Goal: Task Accomplishment & Management: Complete application form

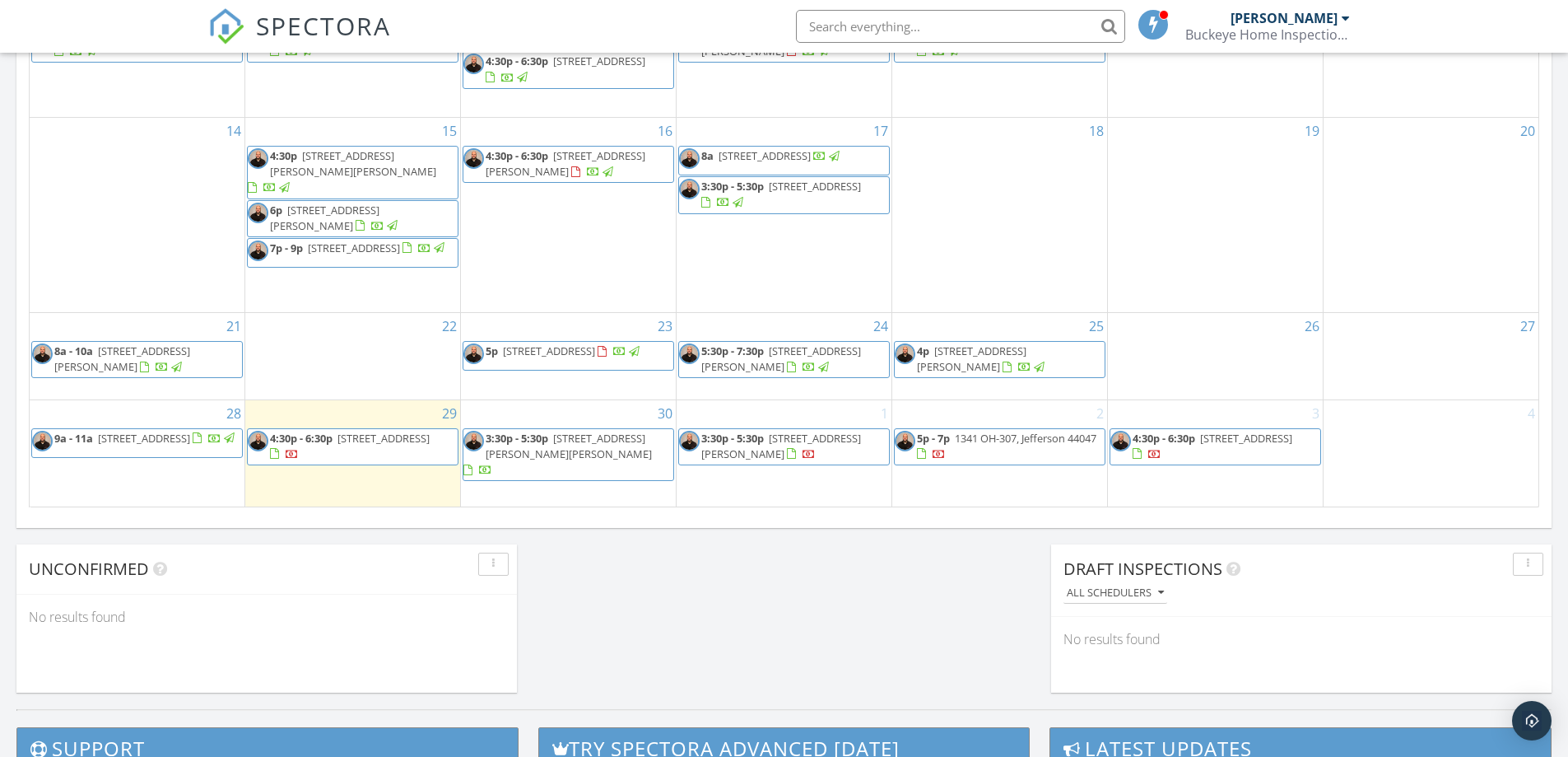
scroll to position [961, 0]
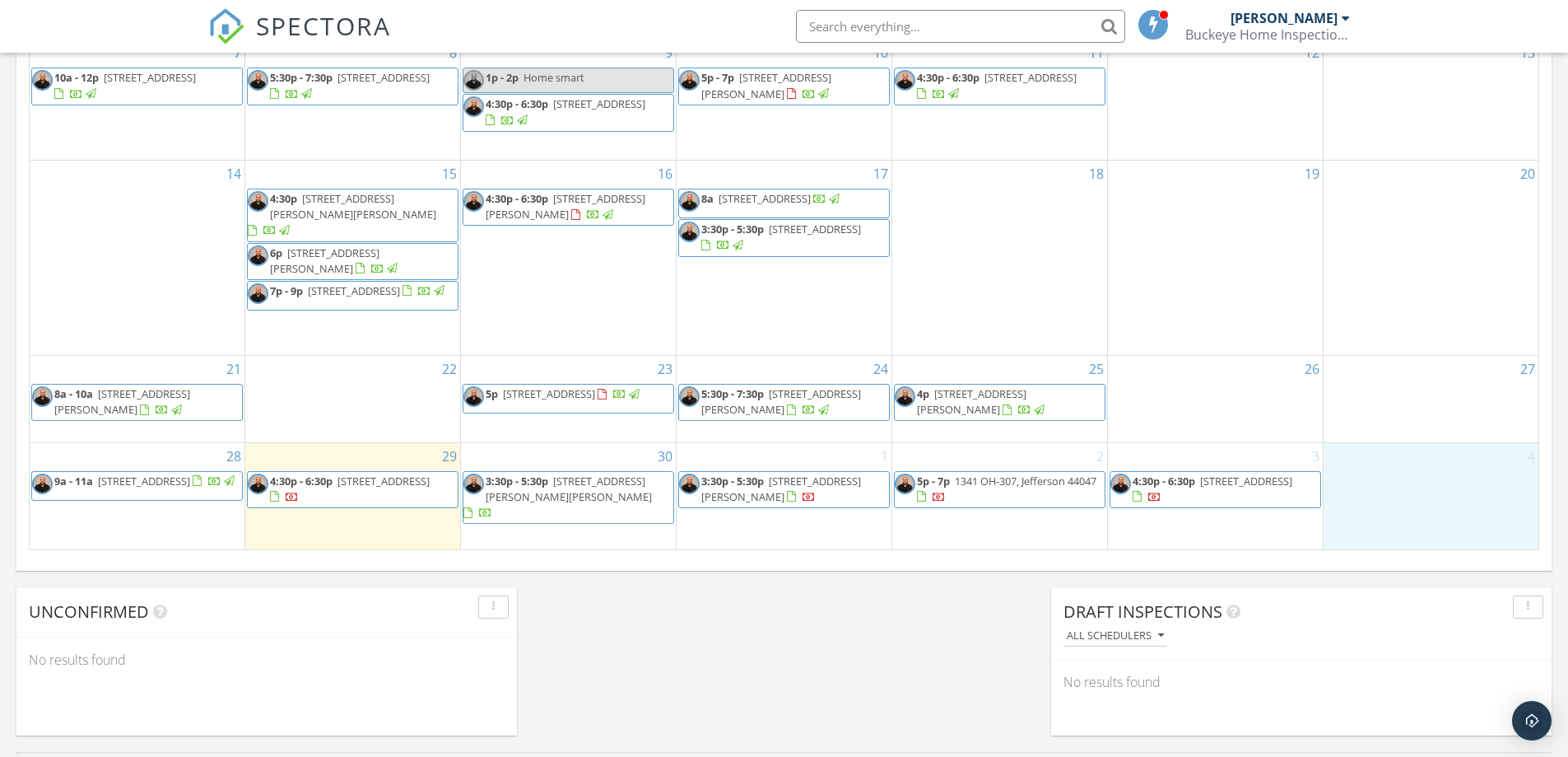
click at [1437, 504] on div "4" at bounding box center [1431, 496] width 214 height 106
click at [1400, 437] on icon at bounding box center [1398, 437] width 10 height 11
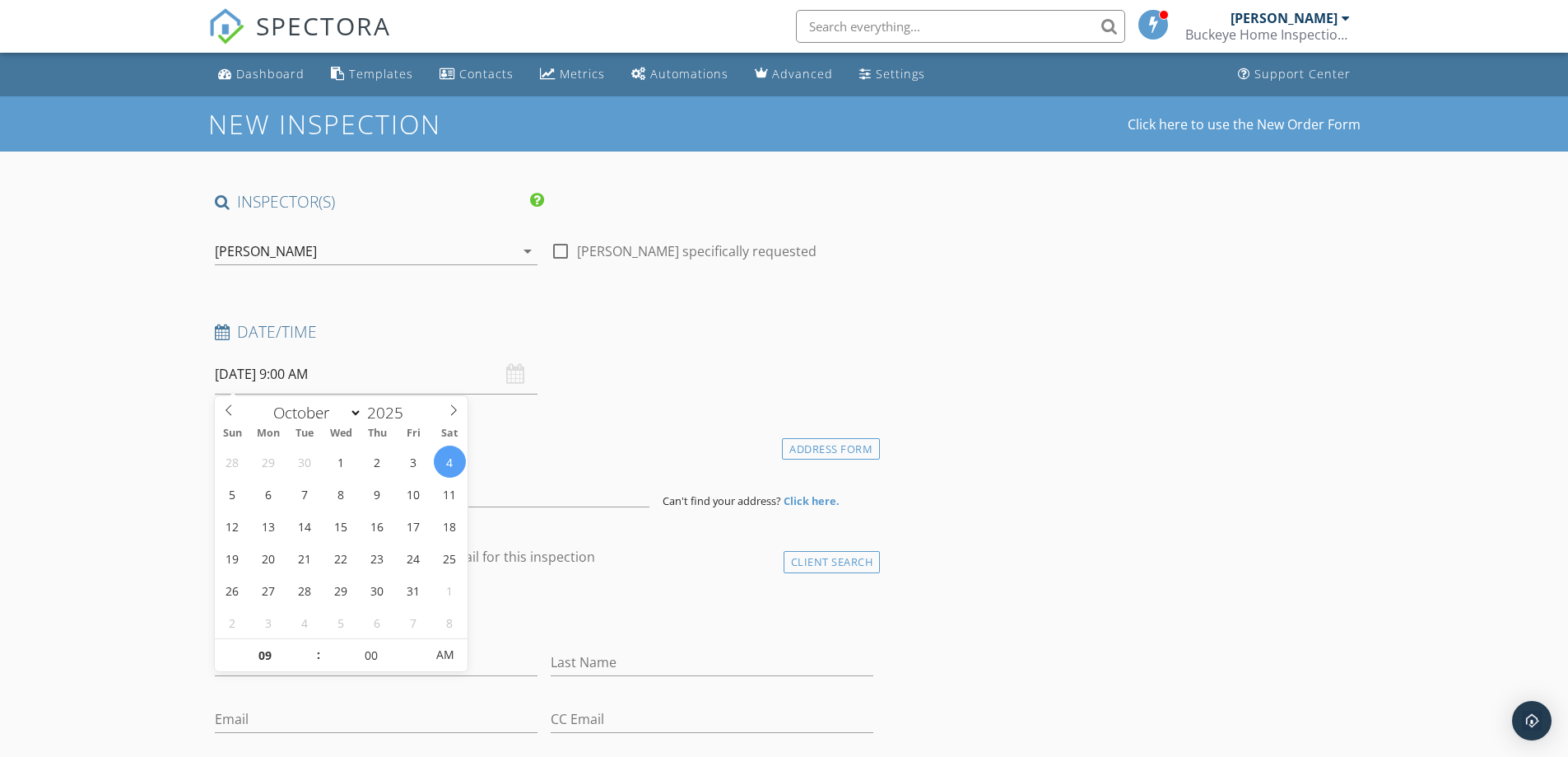
click at [343, 369] on input "[DATE] 9:00 AM" at bounding box center [375, 374] width 323 height 41
type input "08"
type input "[DATE] 8:00 AM"
click at [308, 665] on span at bounding box center [310, 664] width 11 height 16
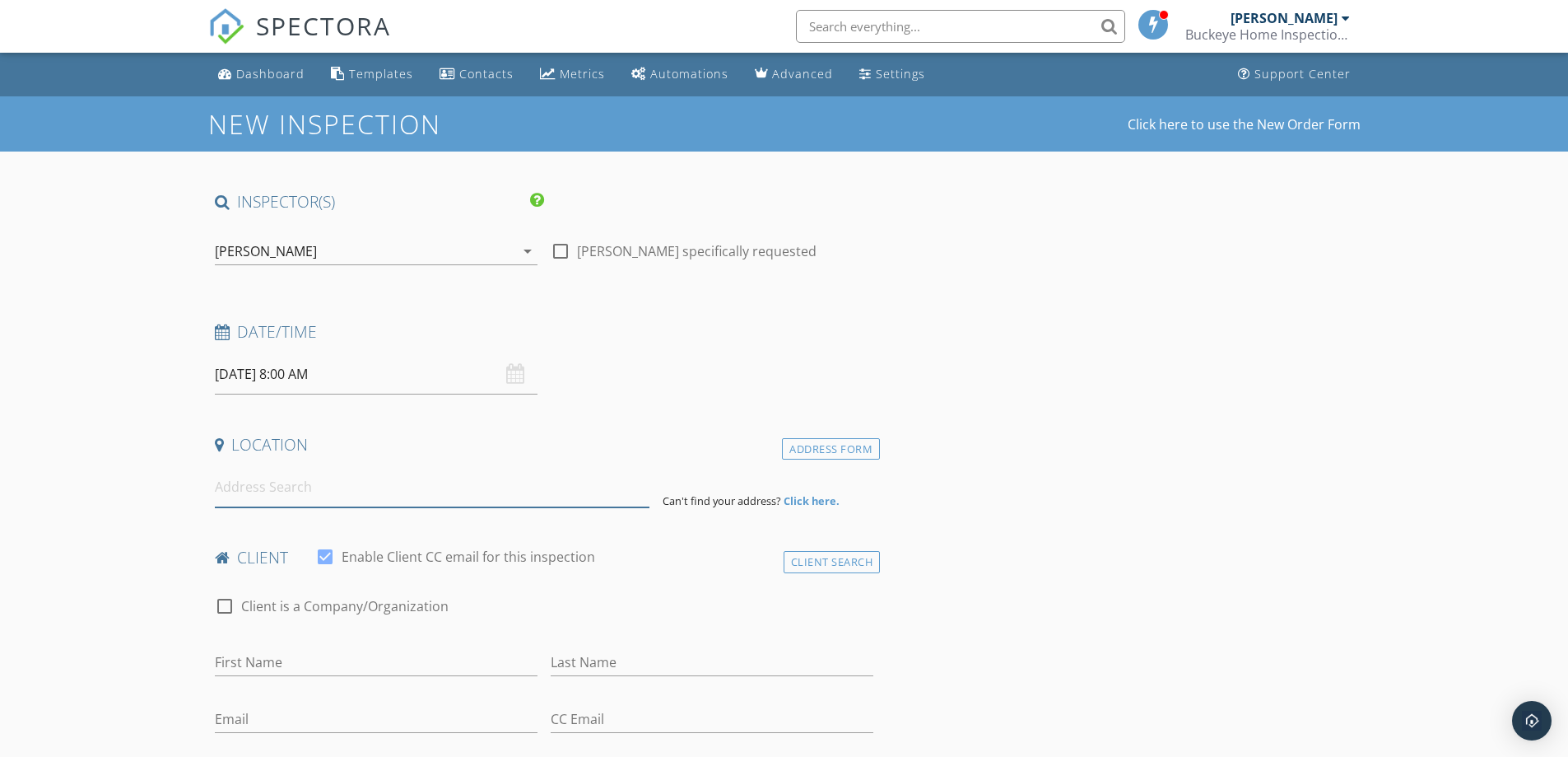
click at [290, 496] on input at bounding box center [432, 487] width 435 height 41
type input "6136 State Route 82, Hiram, OH, USA"
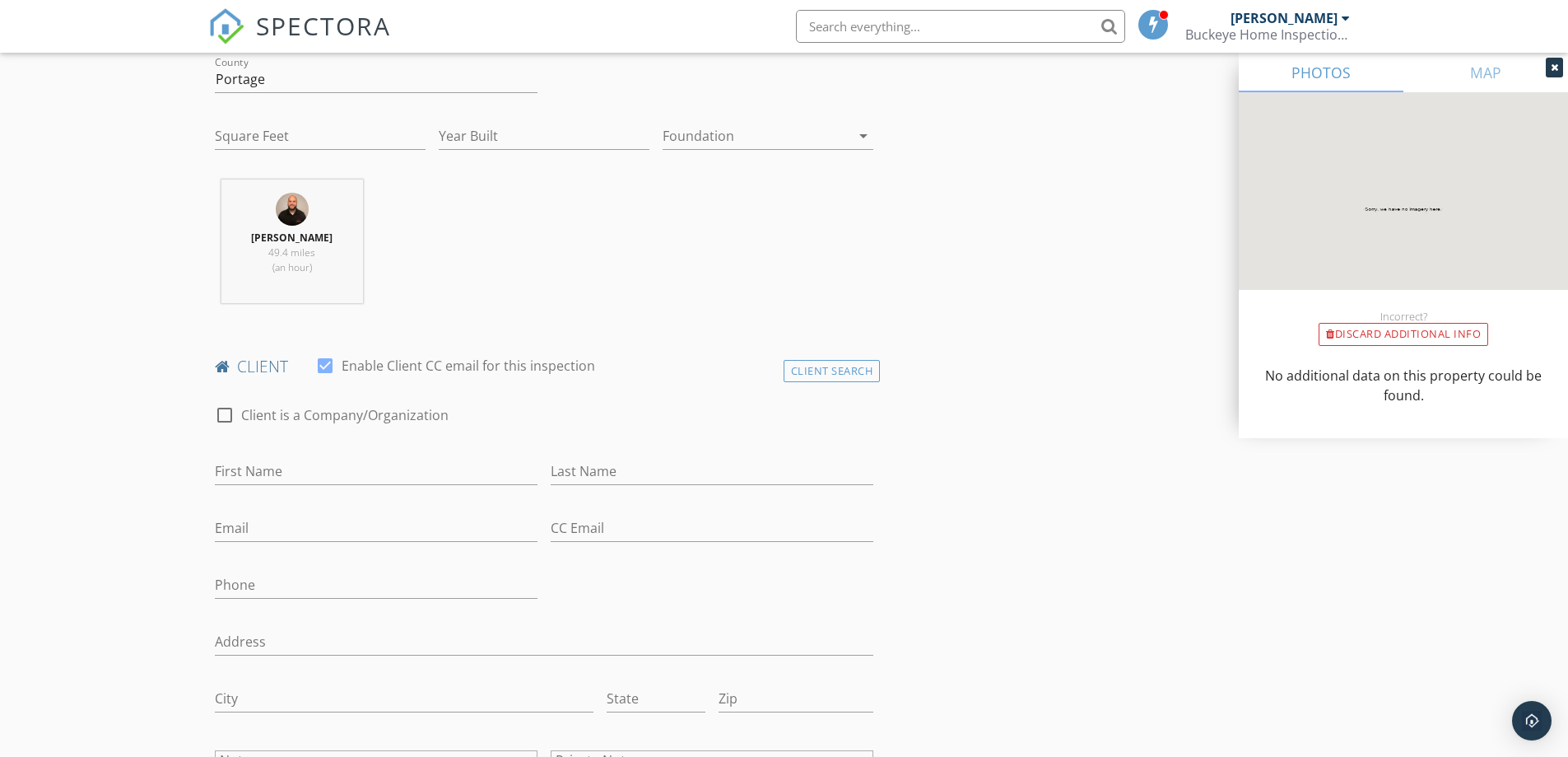
scroll to position [549, 0]
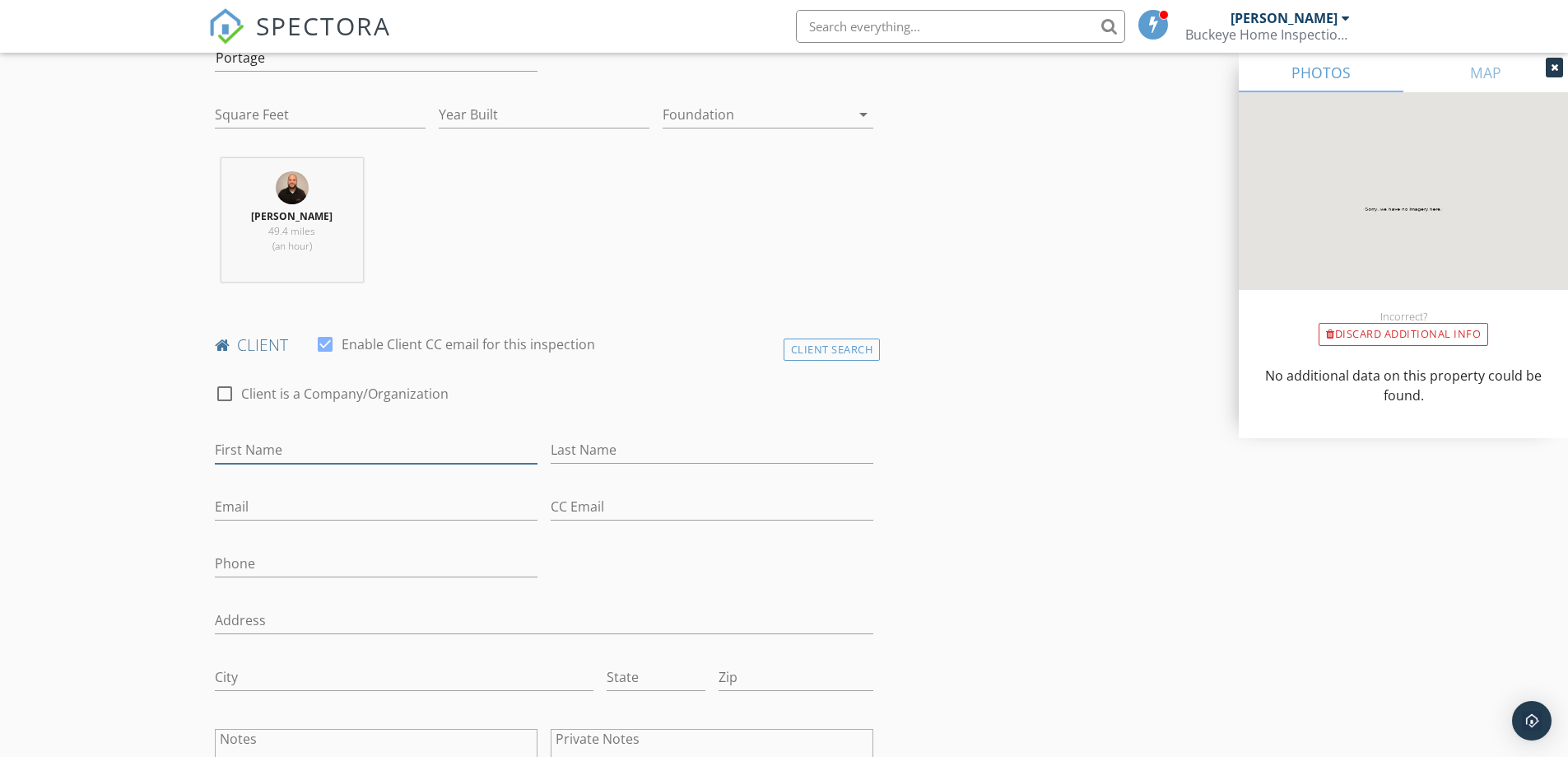
click at [312, 454] on input "First Name" at bounding box center [375, 450] width 323 height 27
type input "[PERSON_NAME]"
type input "[DATE]"
type input "[EMAIL_ADDRESS][DOMAIN_NAME]"
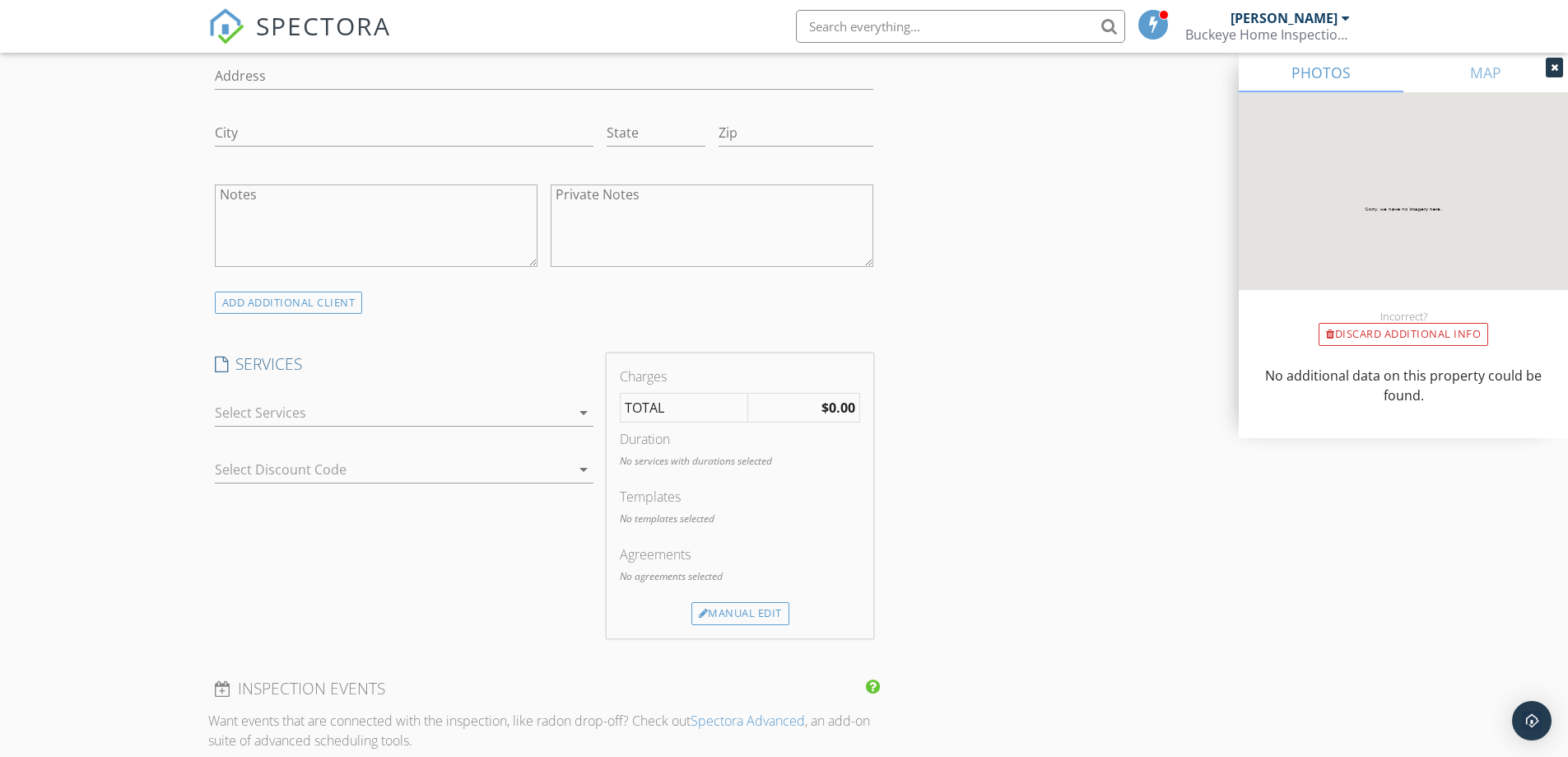
scroll to position [1126, 0]
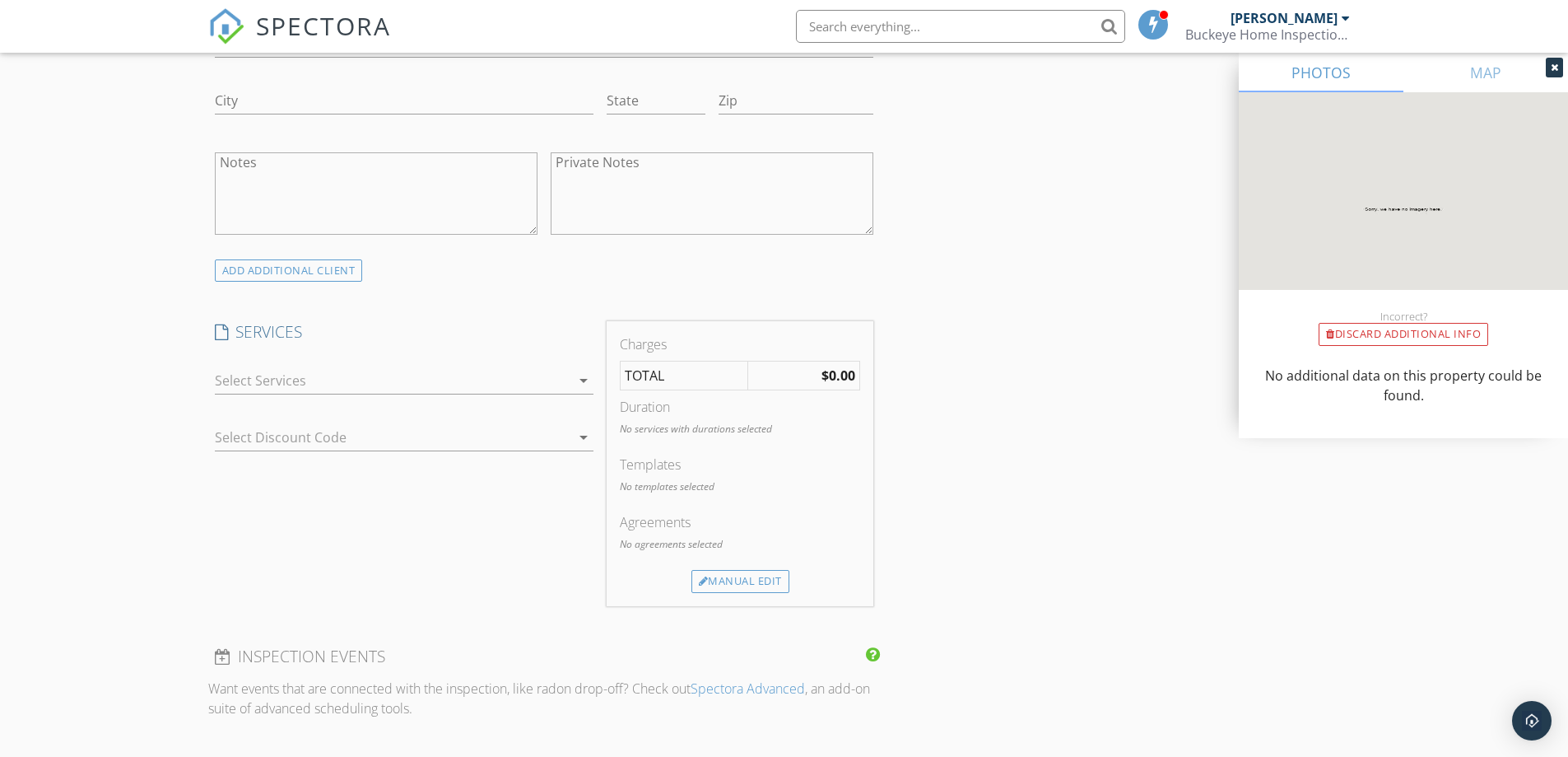
type input "[PHONE_NUMBER]"
click at [467, 387] on div at bounding box center [392, 381] width 355 height 26
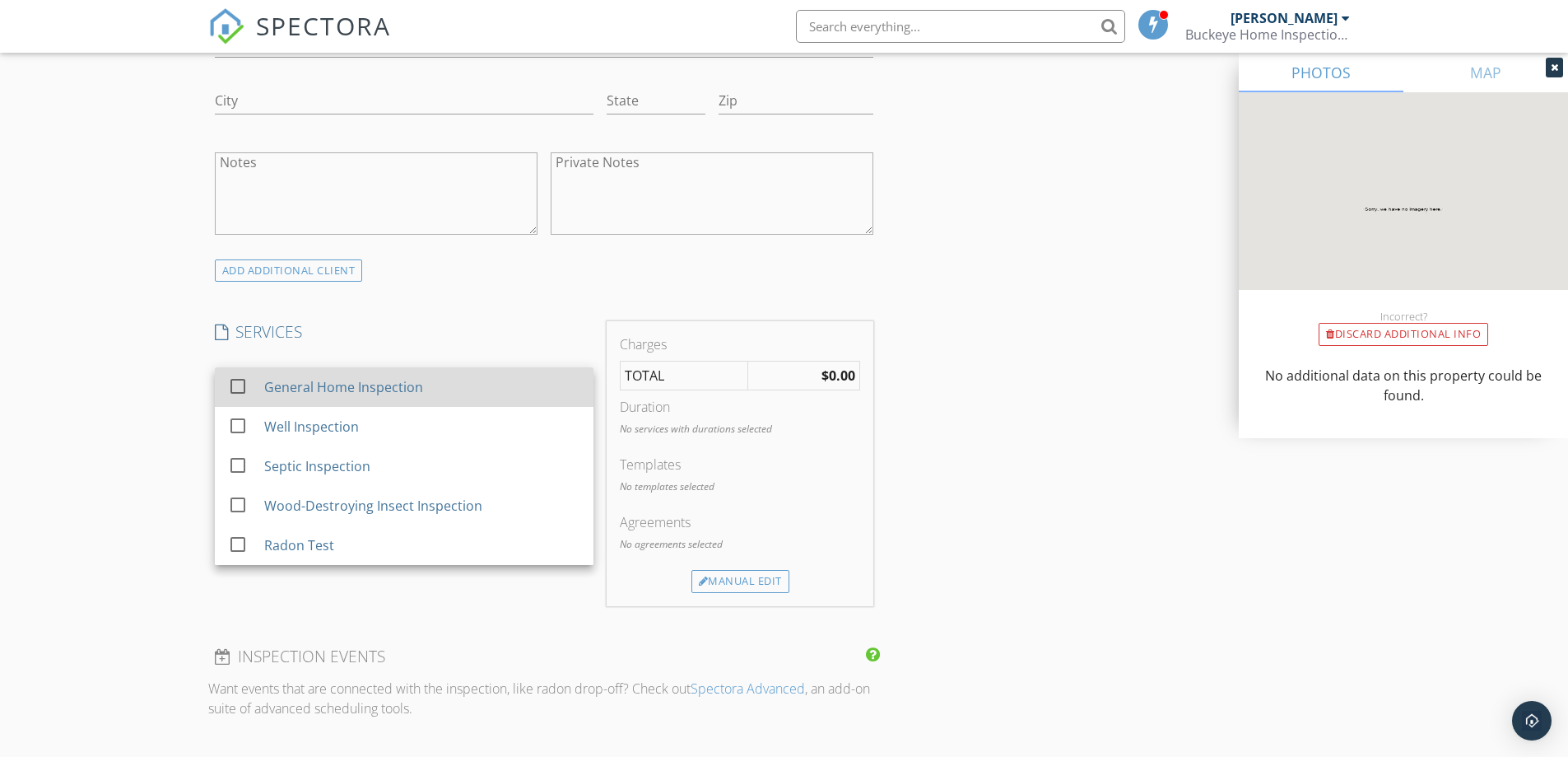
click at [395, 401] on div "General Home Inspection" at bounding box center [422, 387] width 317 height 33
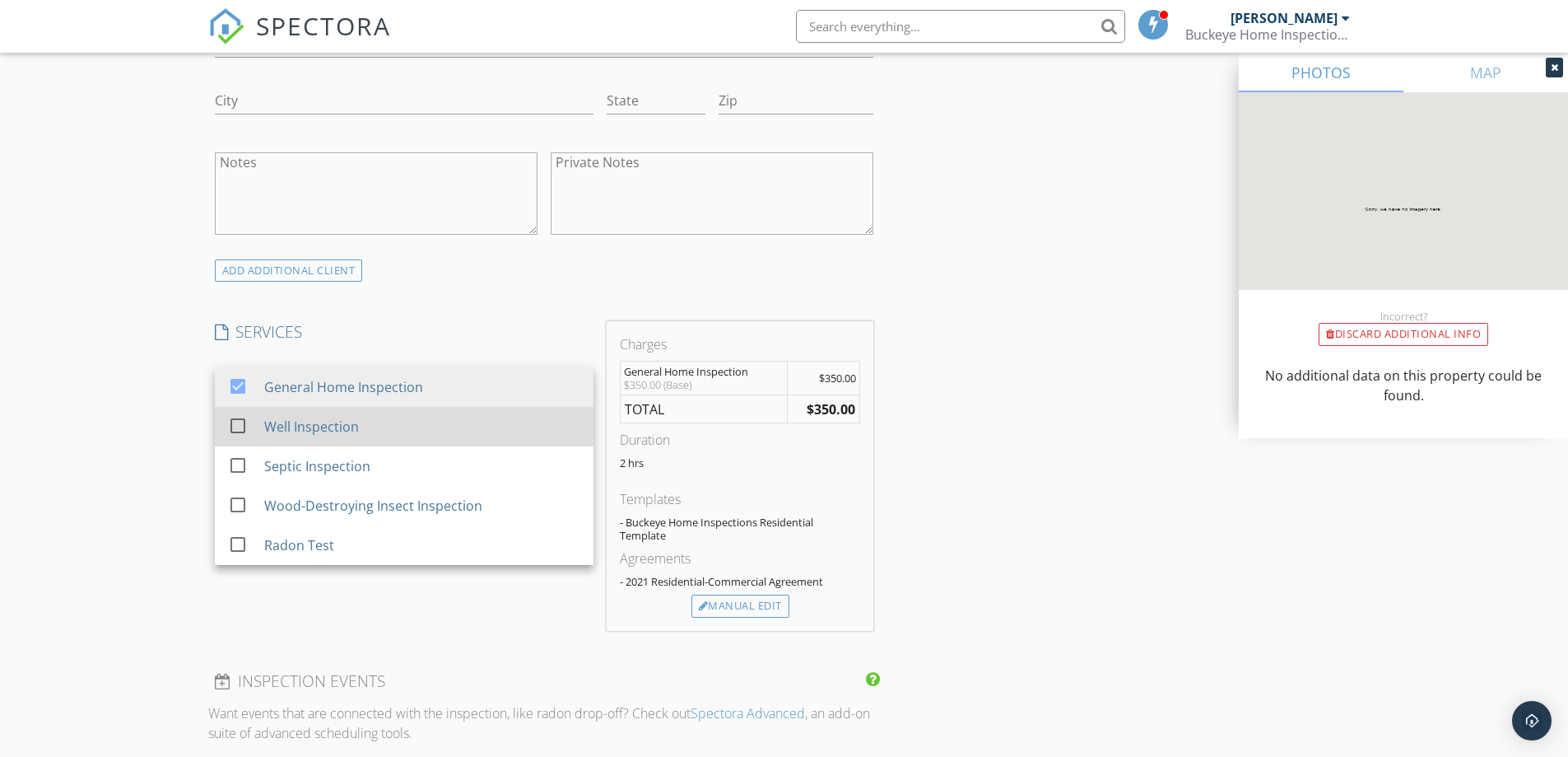
click at [359, 432] on div "Well Inspection" at bounding box center [422, 427] width 317 height 33
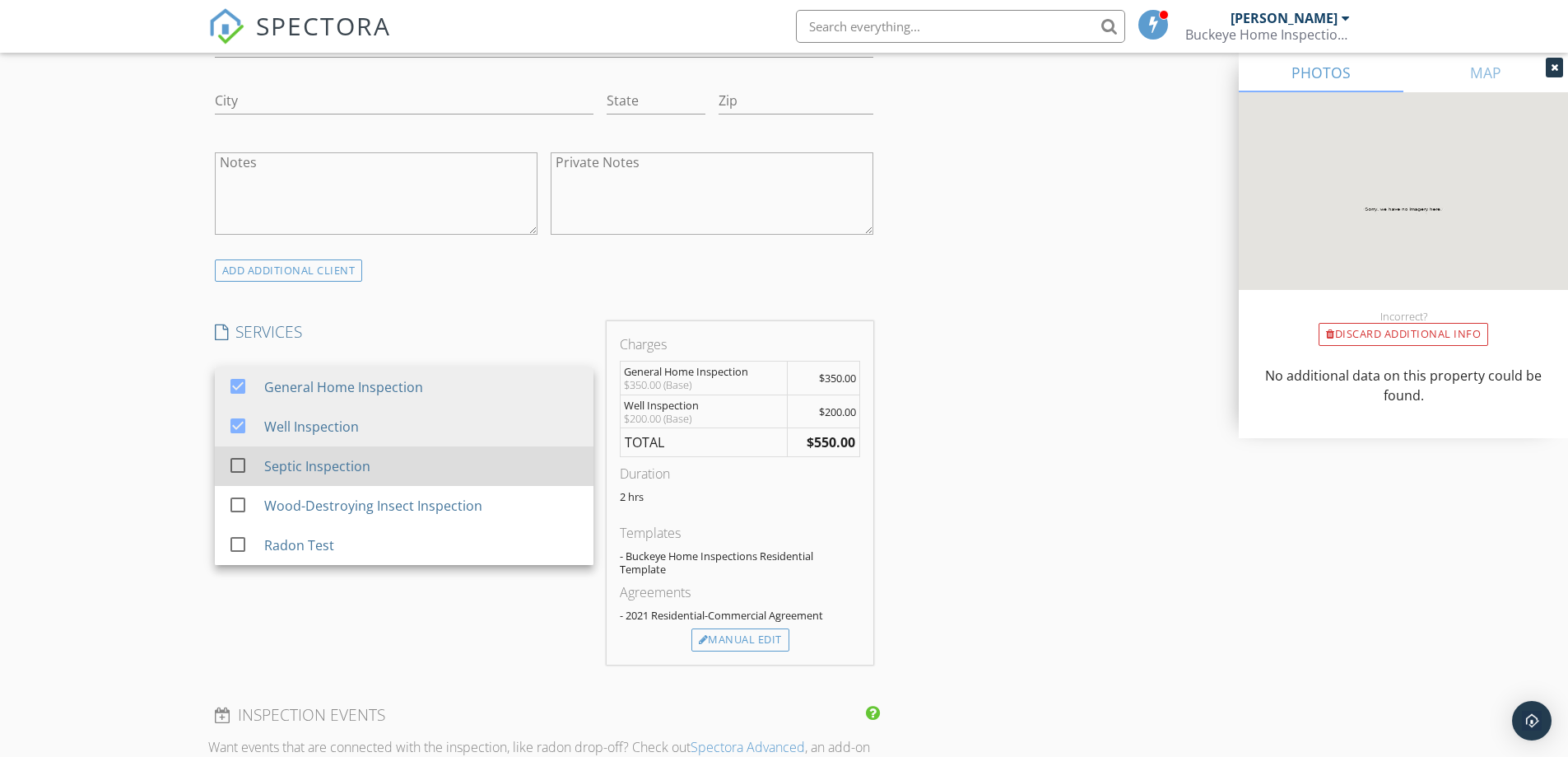
click at [349, 472] on div "Septic Inspection" at bounding box center [317, 465] width 106 height 20
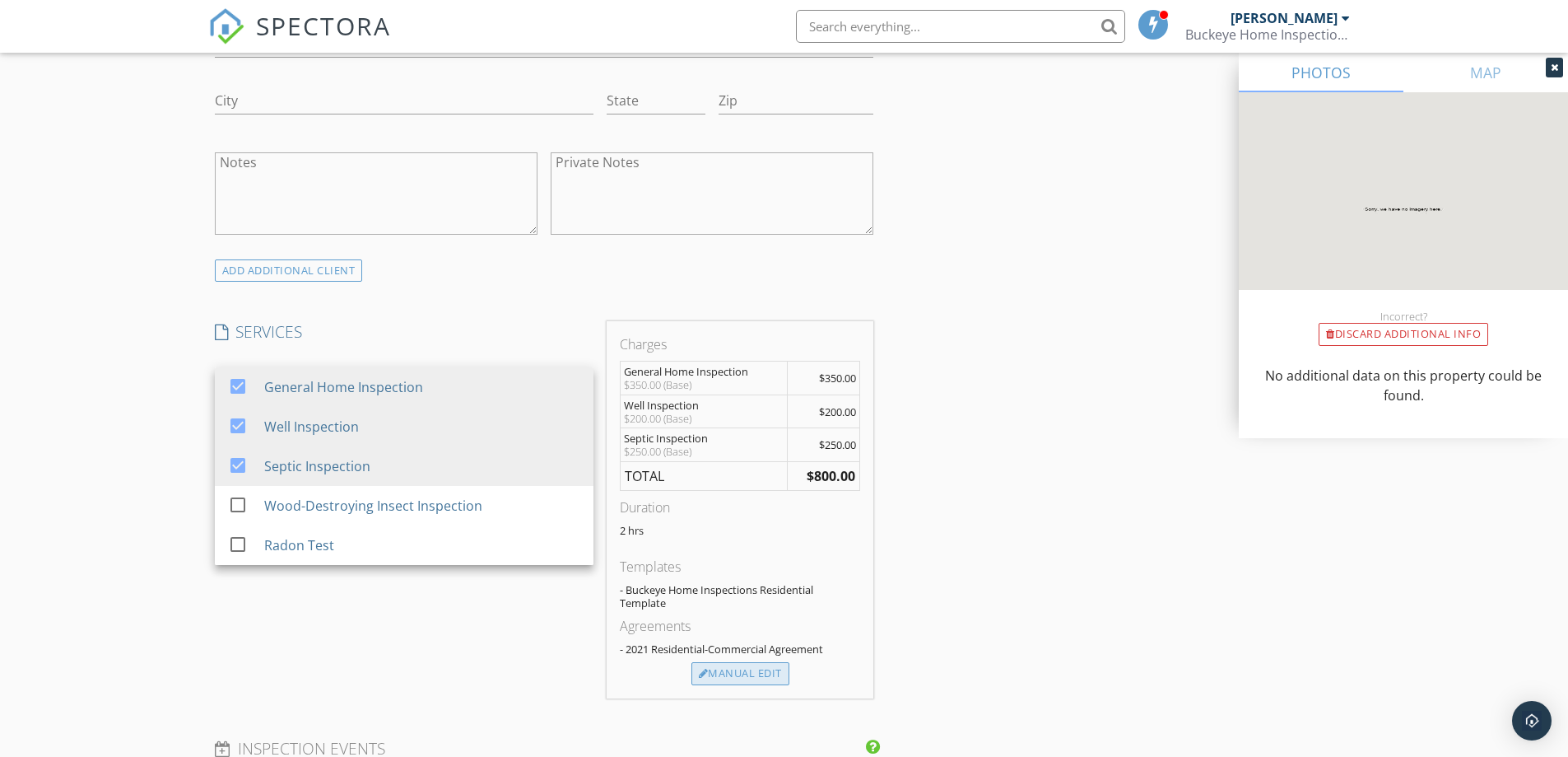
click at [769, 668] on div "Manual Edit" at bounding box center [740, 673] width 98 height 23
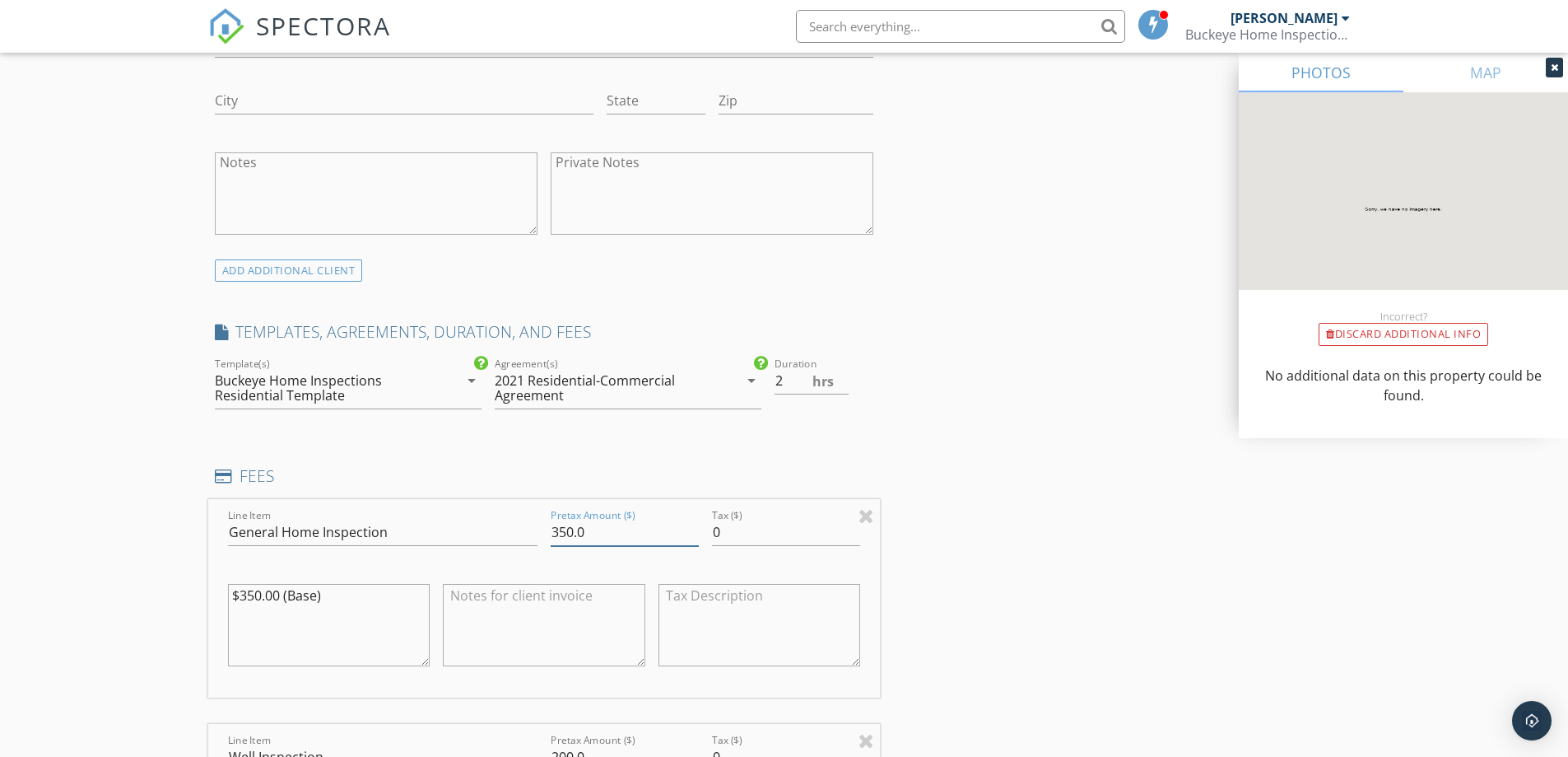
drag, startPoint x: 592, startPoint y: 522, endPoint x: 519, endPoint y: 523, distance: 73.0
click at [519, 523] on div "Line Item General Home Inspection Pretax Amount ($) 350.0 Tax ($) 0 $350.00 (Ba…" at bounding box center [545, 598] width 673 height 198
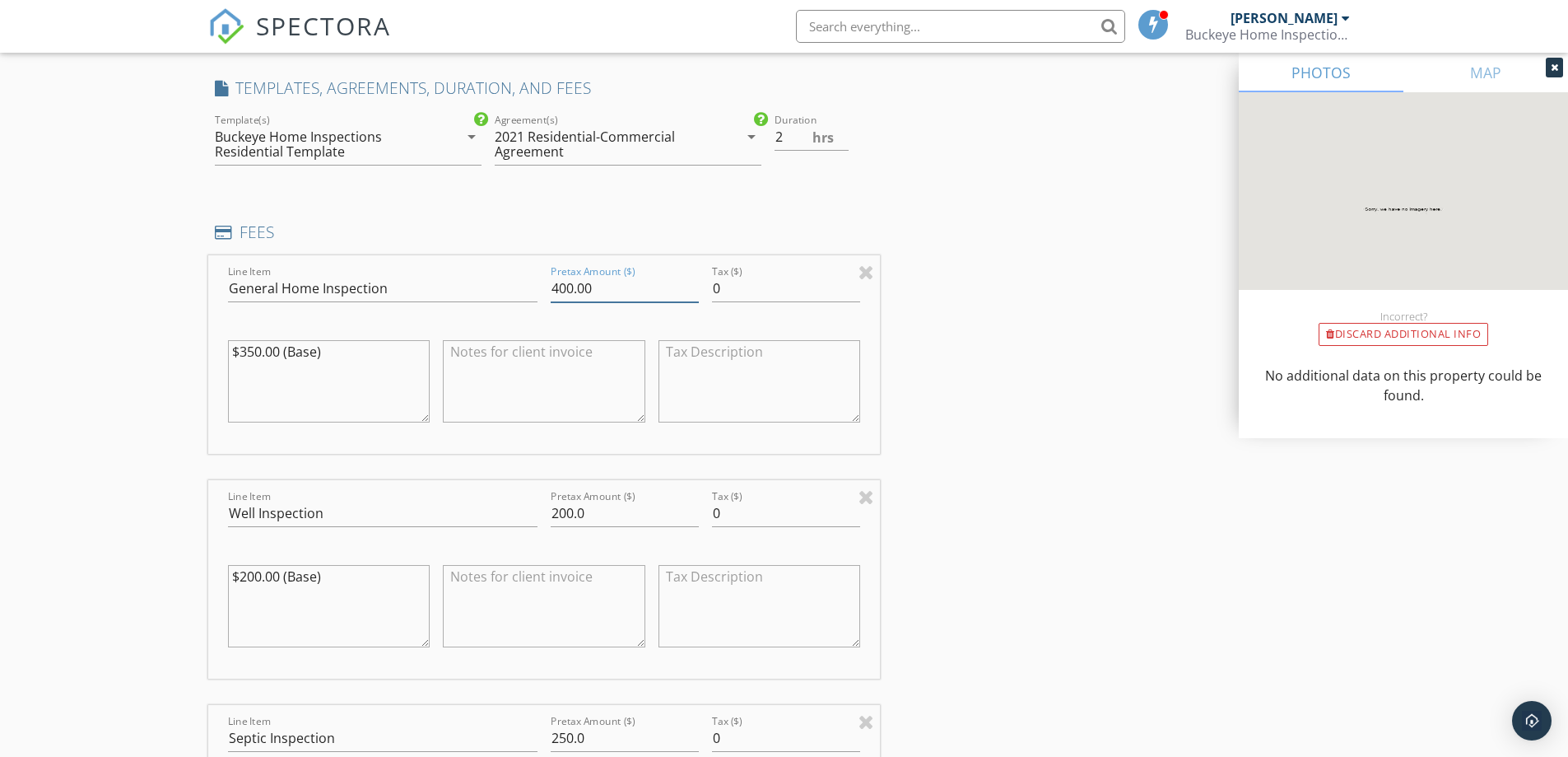
scroll to position [1400, 0]
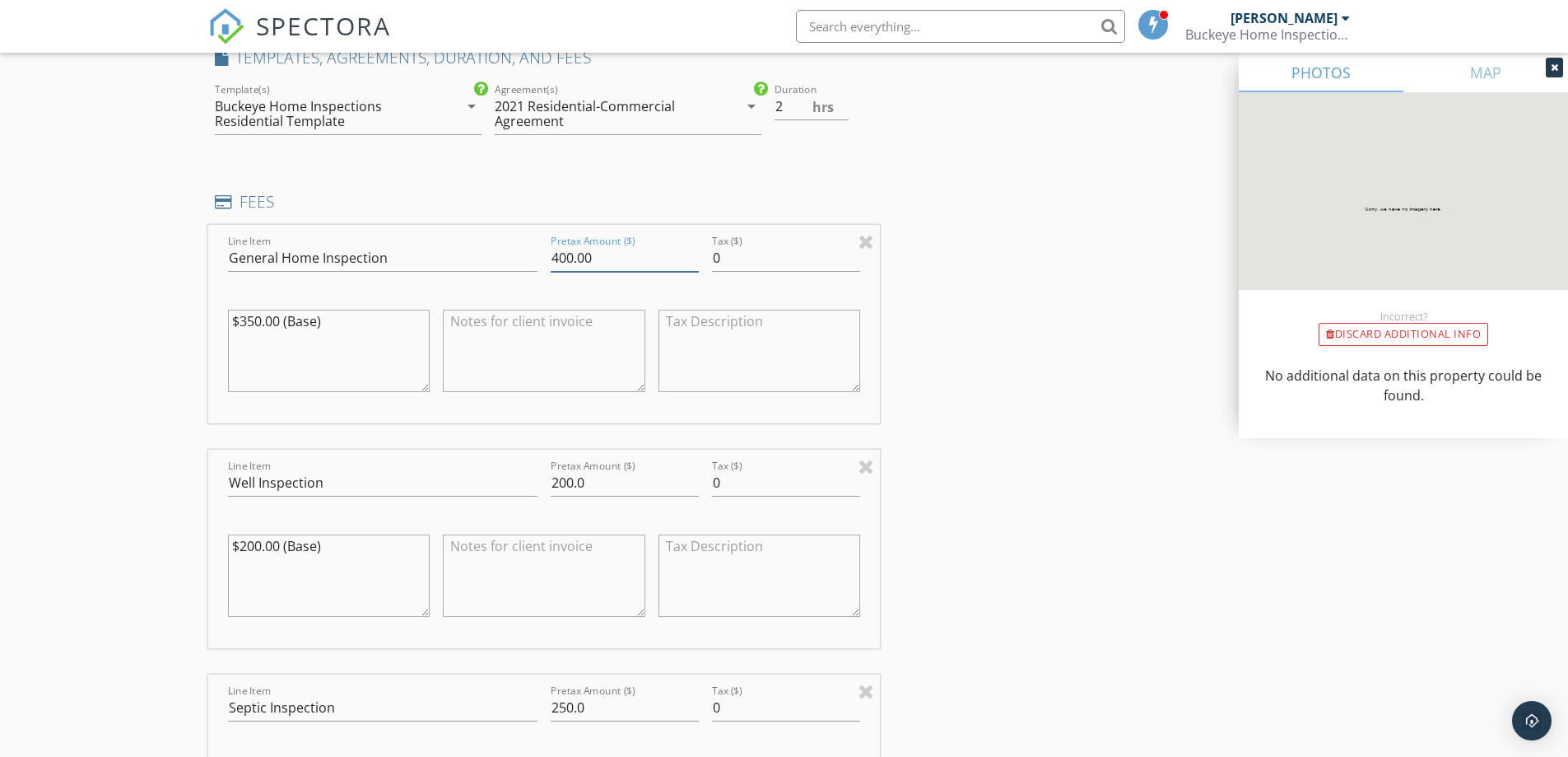
type input "400.00"
drag, startPoint x: 619, startPoint y: 489, endPoint x: 478, endPoint y: 481, distance: 141.2
click at [478, 481] on div "Line Item Well Inspection Pretax Amount ($) 200.0 Tax ($) 0 $200.00 (Base)" at bounding box center [545, 549] width 673 height 198
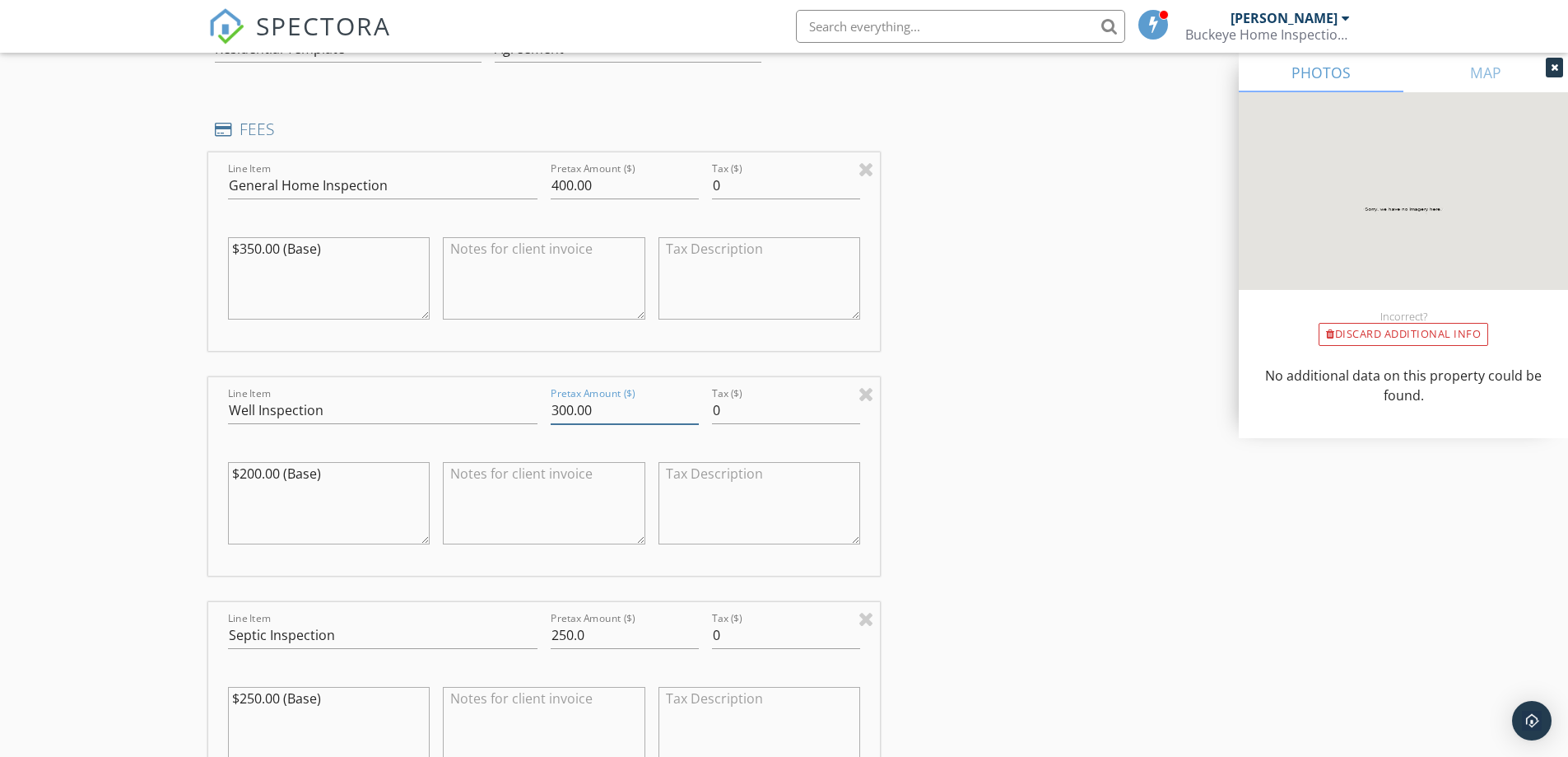
scroll to position [1537, 0]
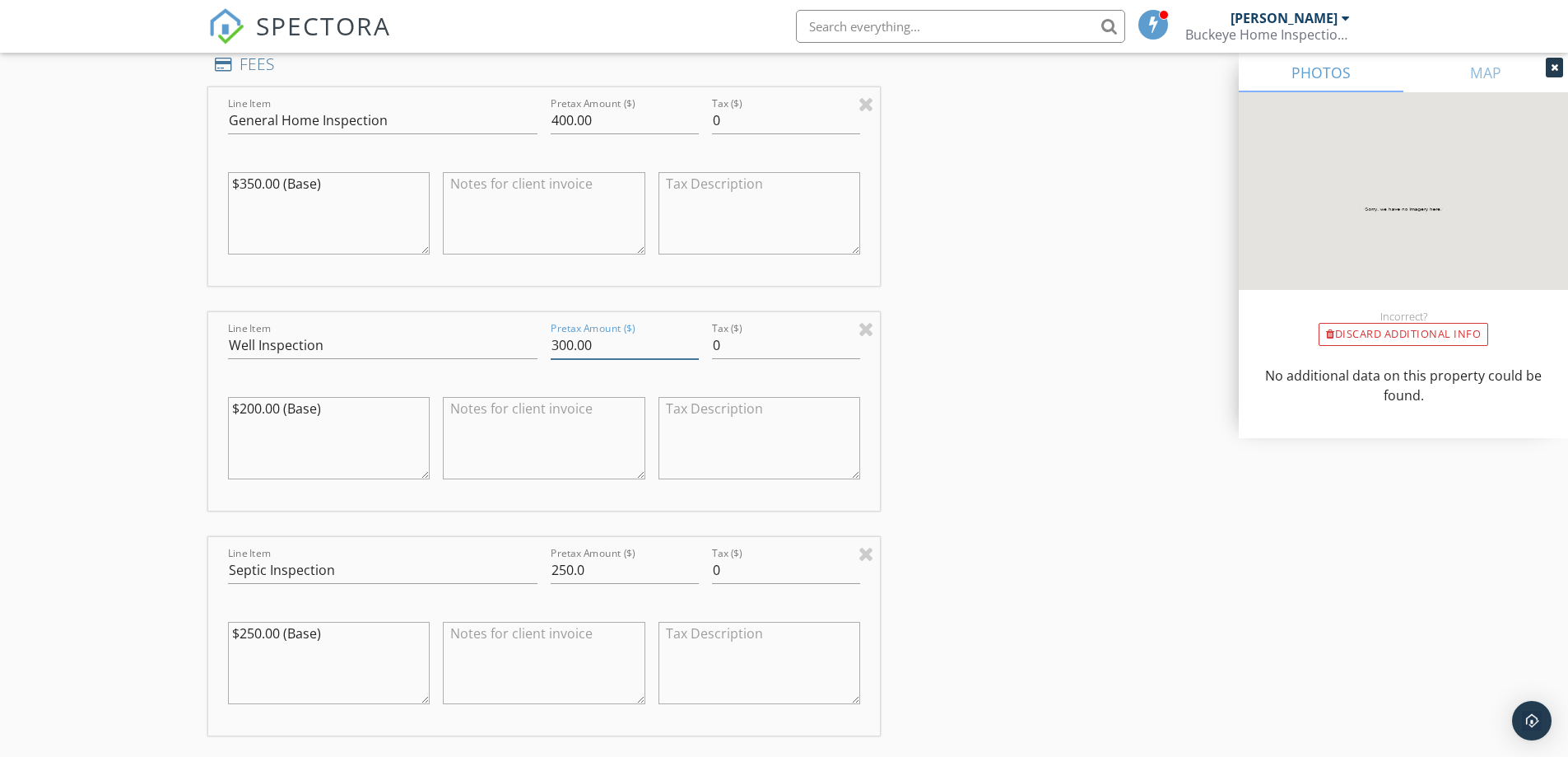
type input "300.00"
drag, startPoint x: 573, startPoint y: 570, endPoint x: 493, endPoint y: 565, distance: 80.2
click at [493, 565] on div "Line Item Septic Inspection Pretax Amount ($) 250.0 Tax ($) 0 $250.00 (Base)" at bounding box center [545, 636] width 673 height 198
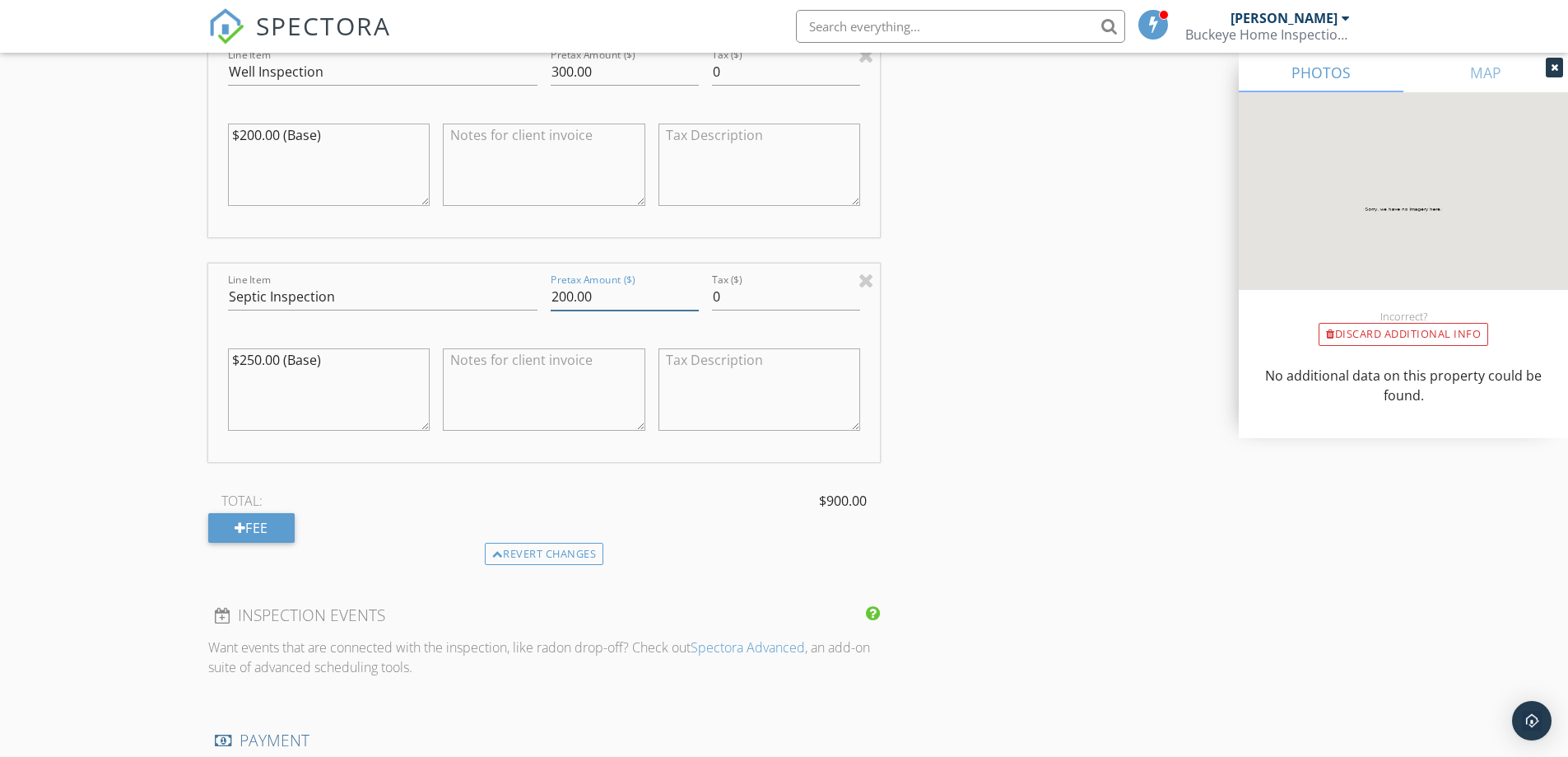
scroll to position [1812, 0]
type input "200.00"
click at [275, 522] on div "Fee" at bounding box center [252, 527] width 86 height 29
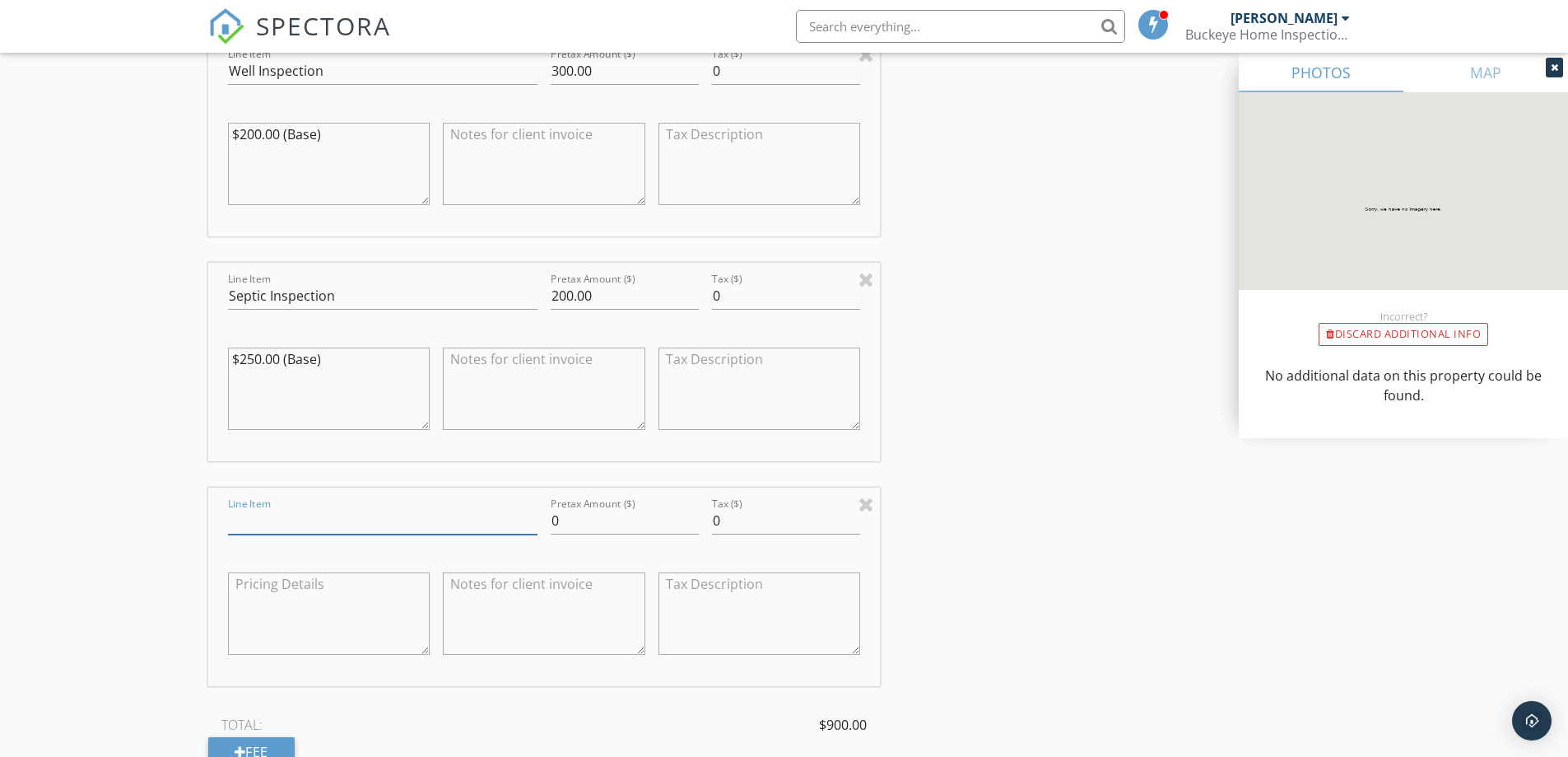
click at [304, 525] on input "Line Item" at bounding box center [383, 520] width 310 height 27
type input "Credit Processing Fee"
drag, startPoint x: 565, startPoint y: 518, endPoint x: 512, endPoint y: 516, distance: 53.0
click at [512, 516] on div "Line Item Credit Processing Fee Pretax Amount ($) 0 Tax ($) 0" at bounding box center [545, 587] width 673 height 198
type input "27.00"
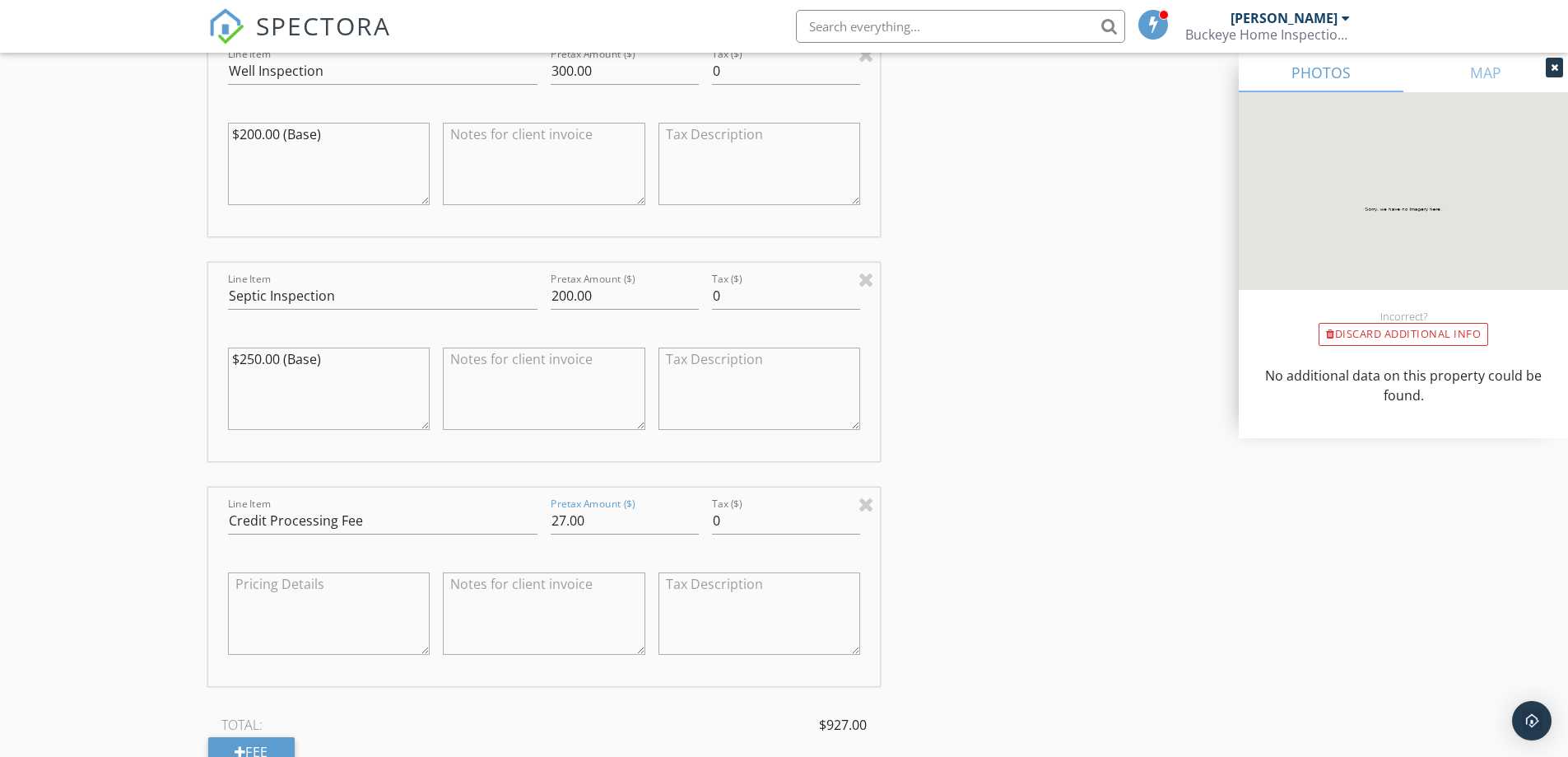
click at [528, 614] on textarea at bounding box center [544, 613] width 202 height 82
type textarea "a"
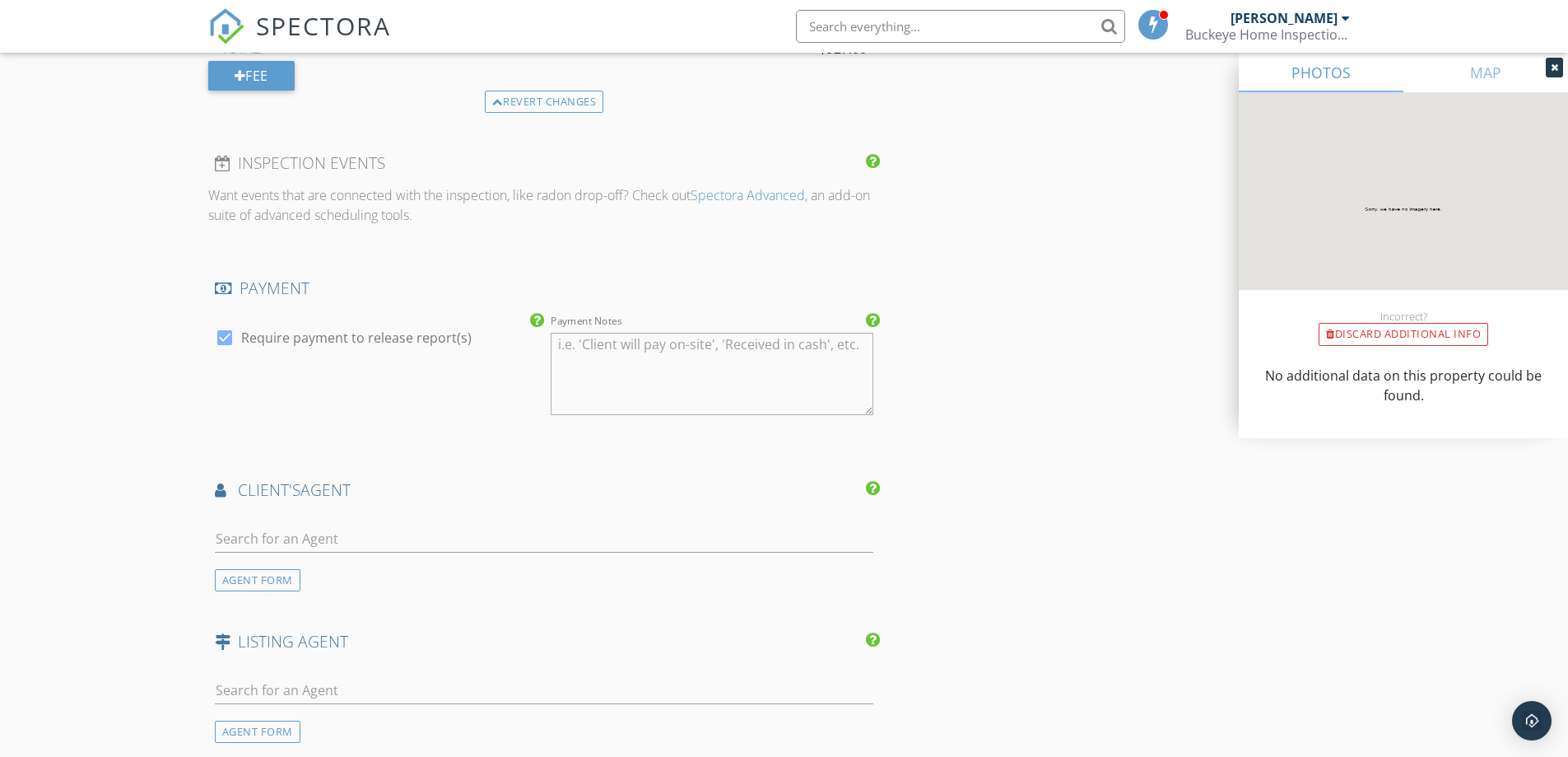
scroll to position [2526, 0]
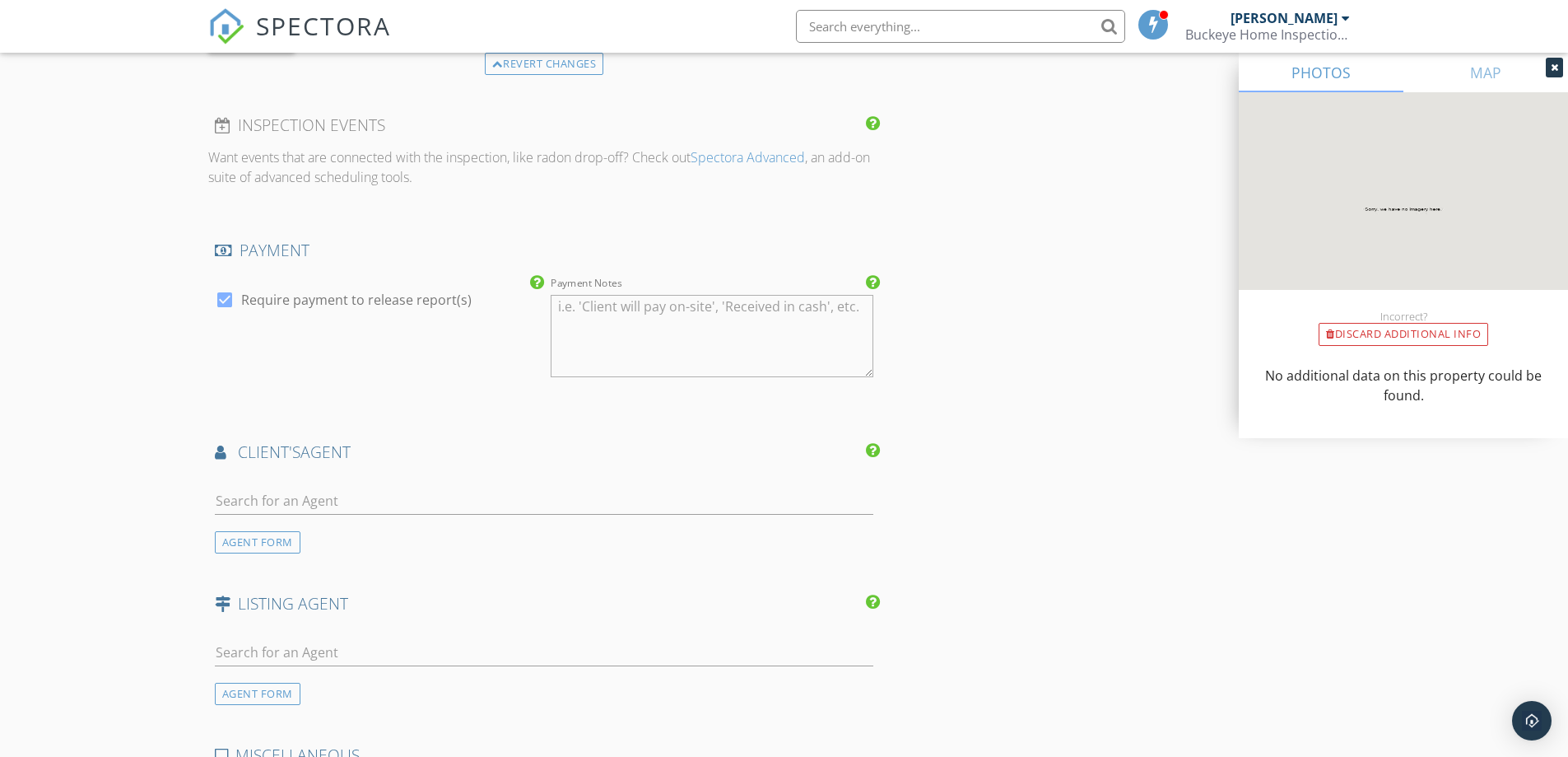
type textarea "A 3% fee only applies if paying with a card."
click at [357, 501] on input "text" at bounding box center [544, 501] width 660 height 27
type input "rich"
click at [357, 585] on div "[PERSON_NAME]" at bounding box center [347, 576] width 170 height 20
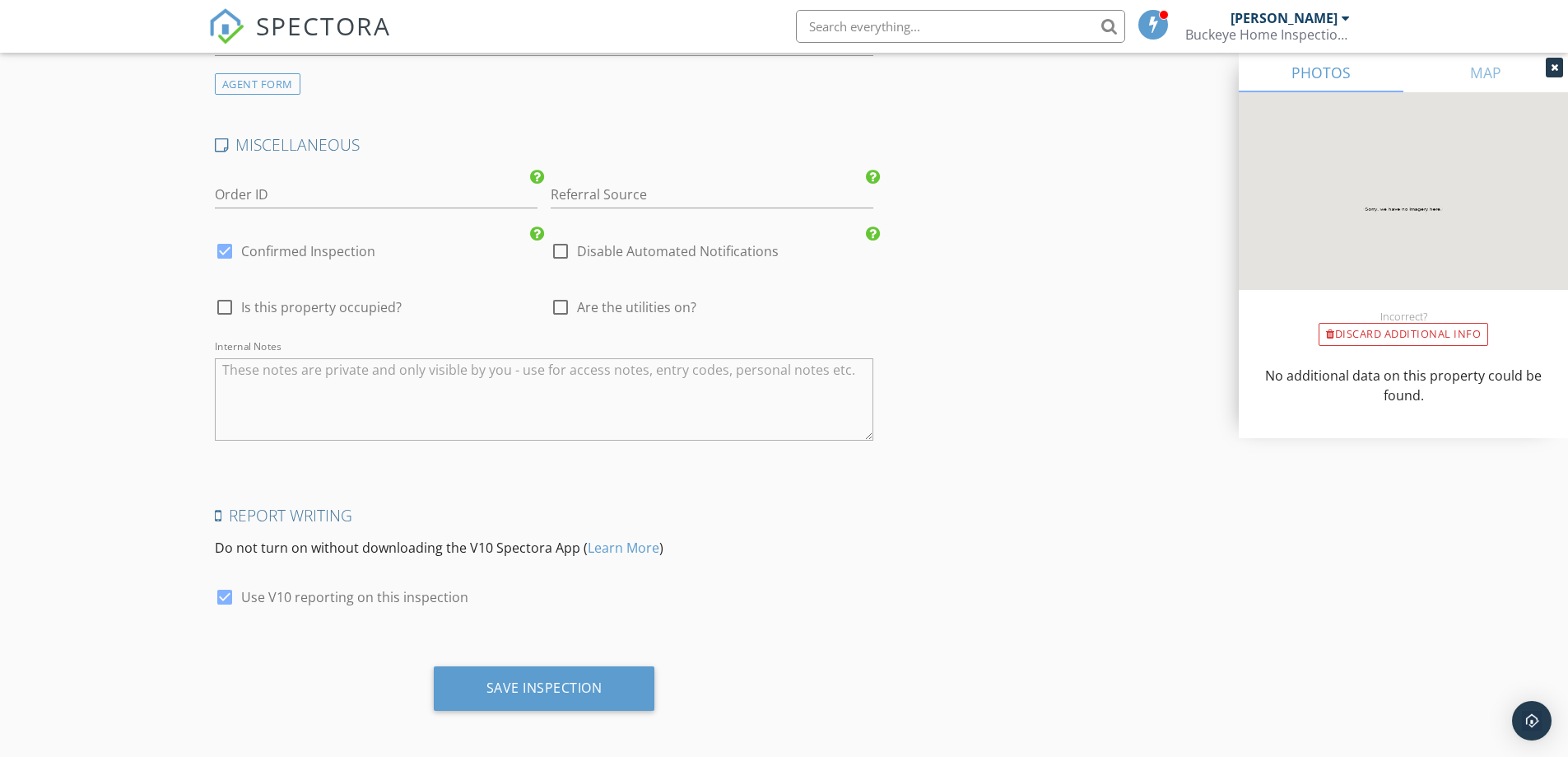
scroll to position [3630, 0]
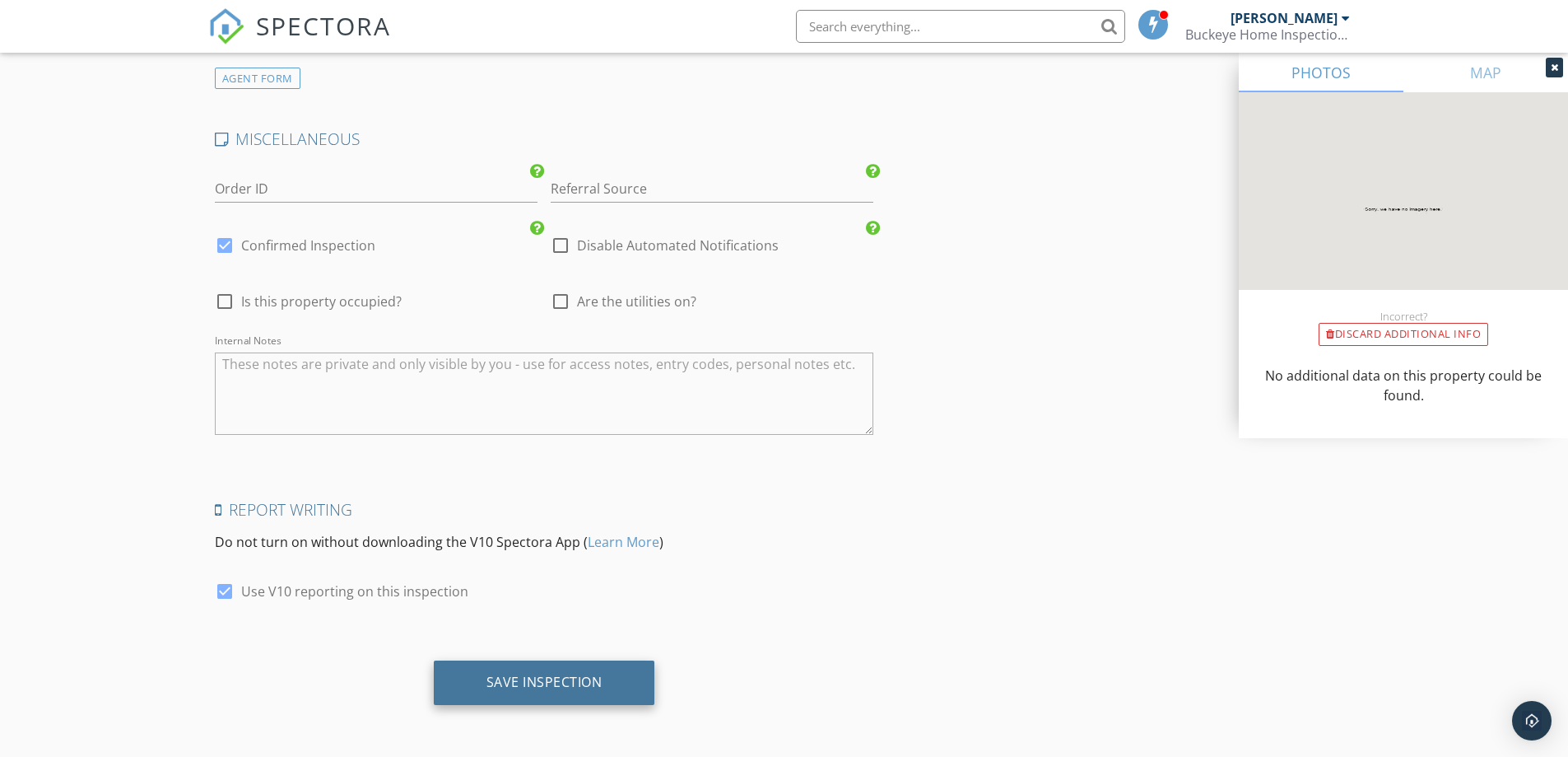
click at [552, 684] on div "Save Inspection" at bounding box center [545, 682] width 116 height 16
